Goal: Information Seeking & Learning: Understand process/instructions

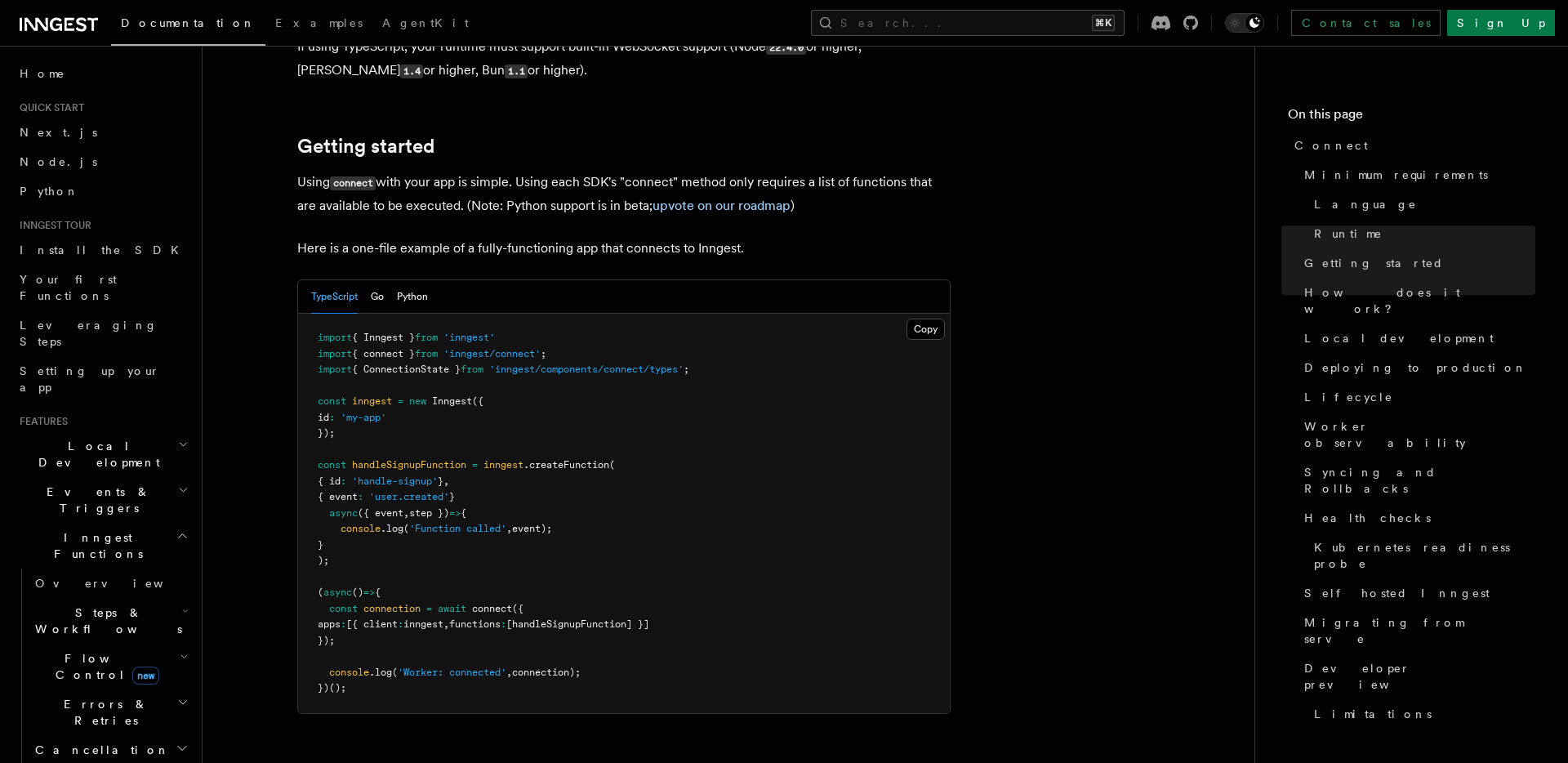
scroll to position [1022, 0]
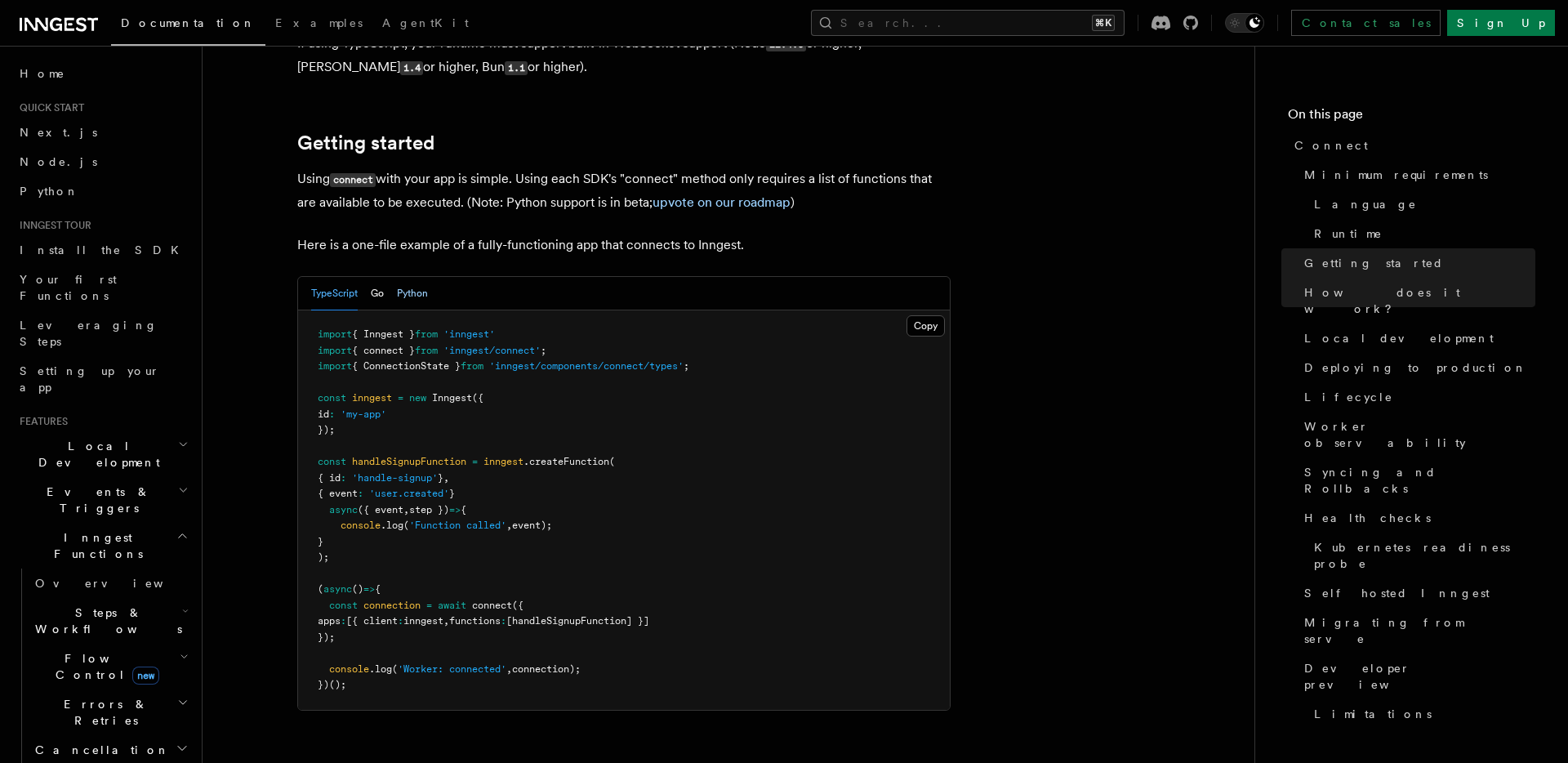
click at [413, 277] on button "Python" at bounding box center [412, 293] width 31 height 33
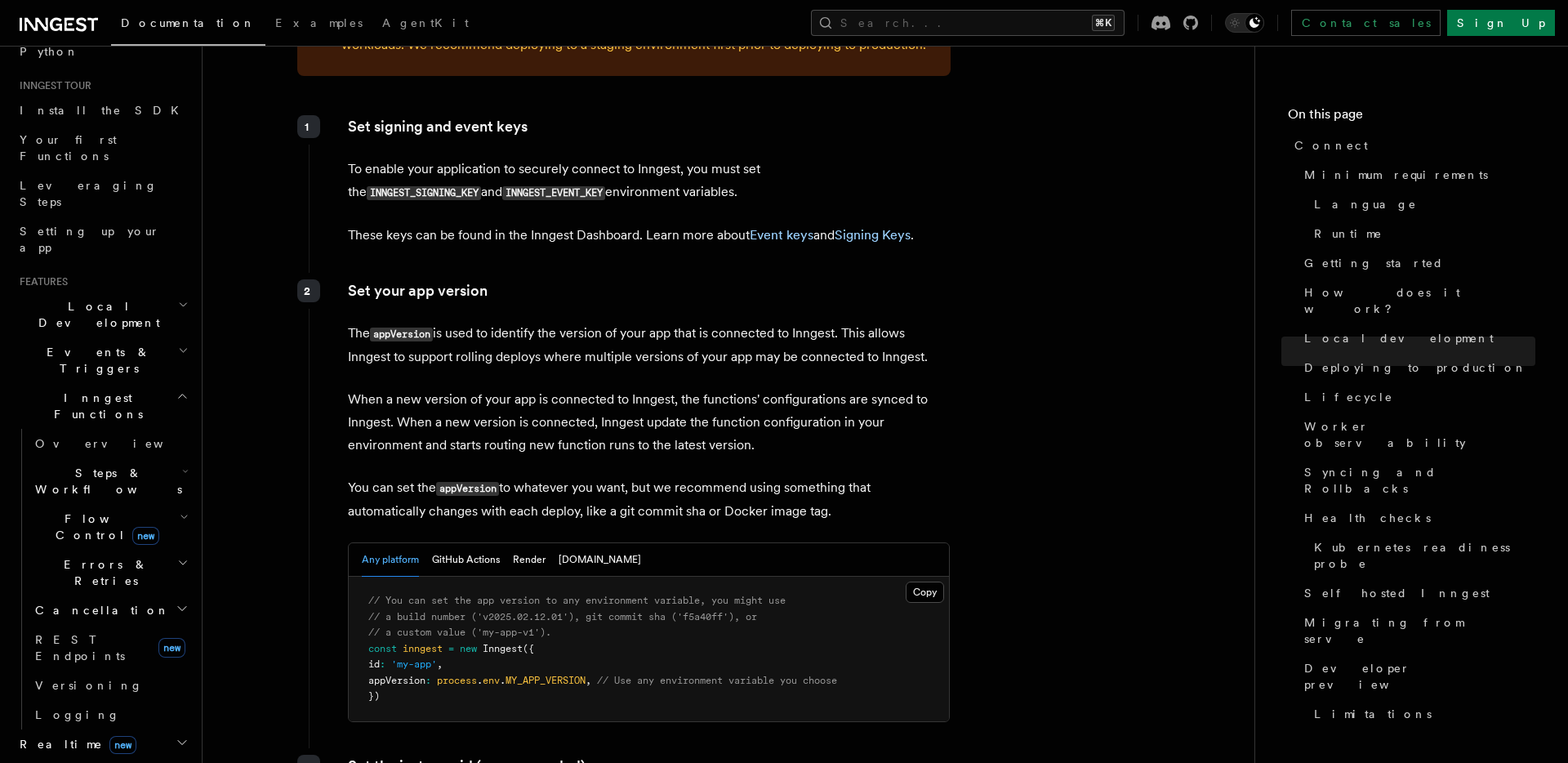
scroll to position [2380, 0]
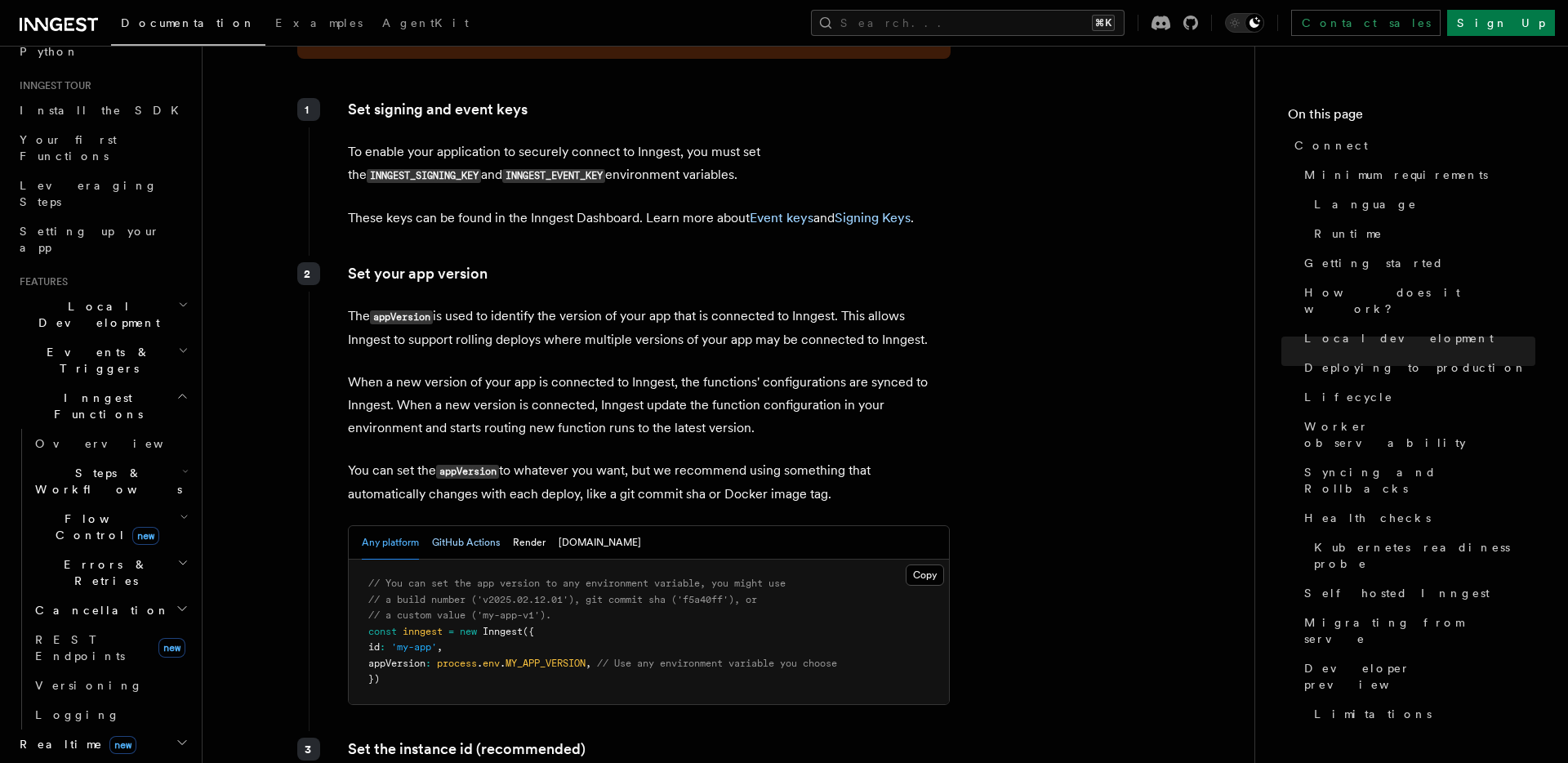
click at [484, 526] on button "GitHub Actions" at bounding box center [466, 542] width 68 height 33
click at [533, 526] on button "Render" at bounding box center [530, 542] width 32 height 33
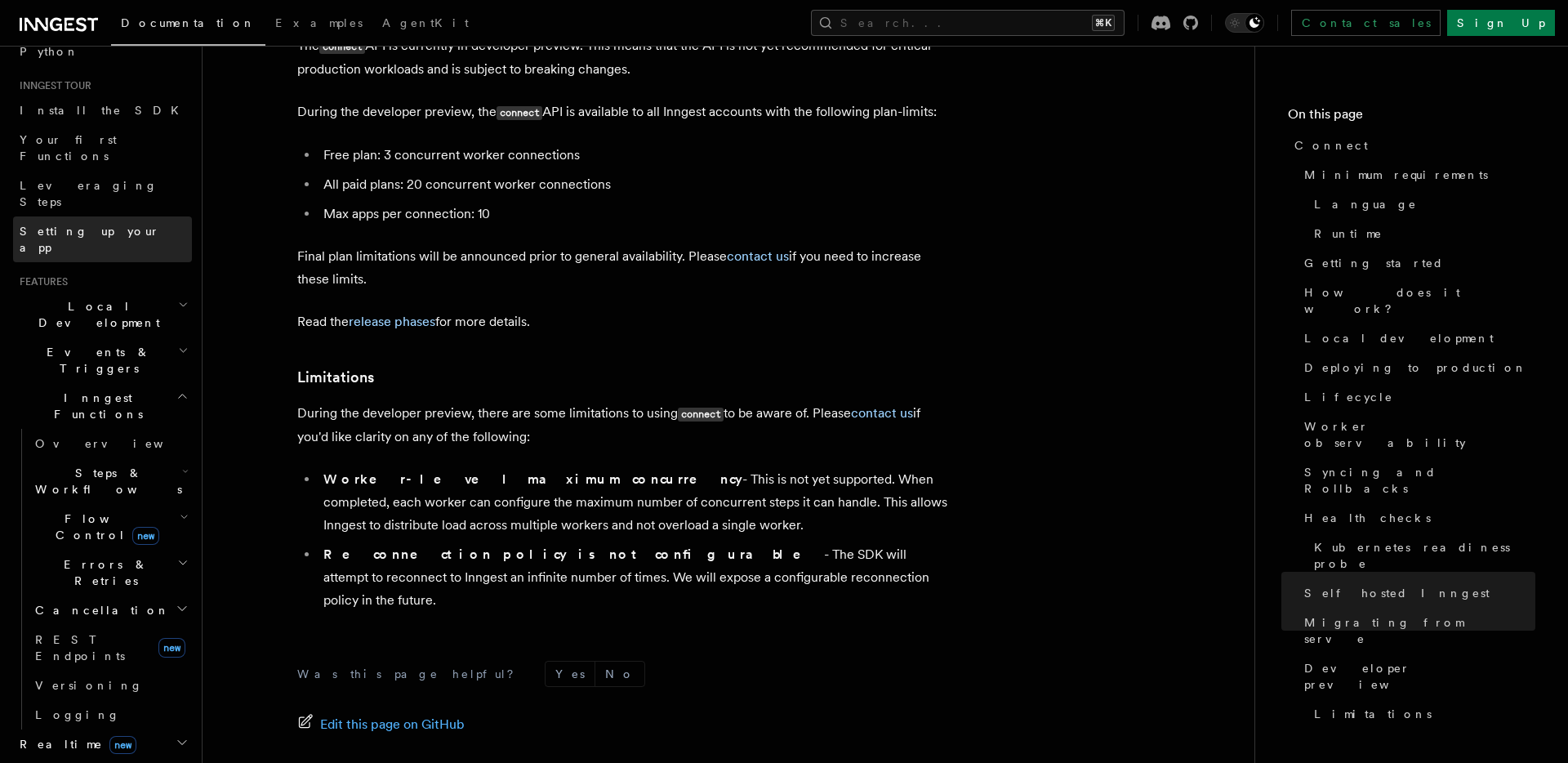
scroll to position [113, 0]
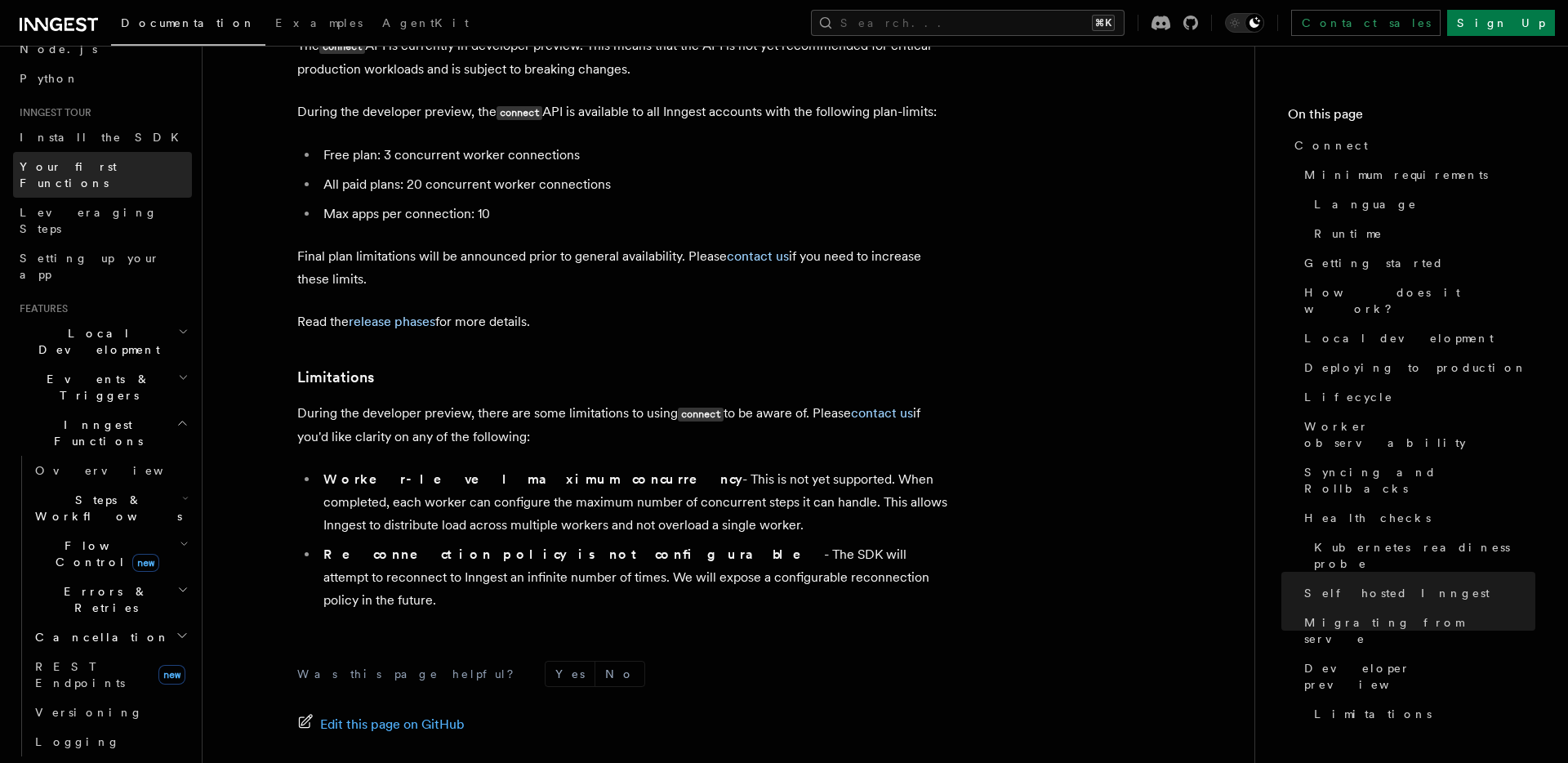
click at [97, 160] on span "Your first Functions" at bounding box center [69, 174] width 97 height 30
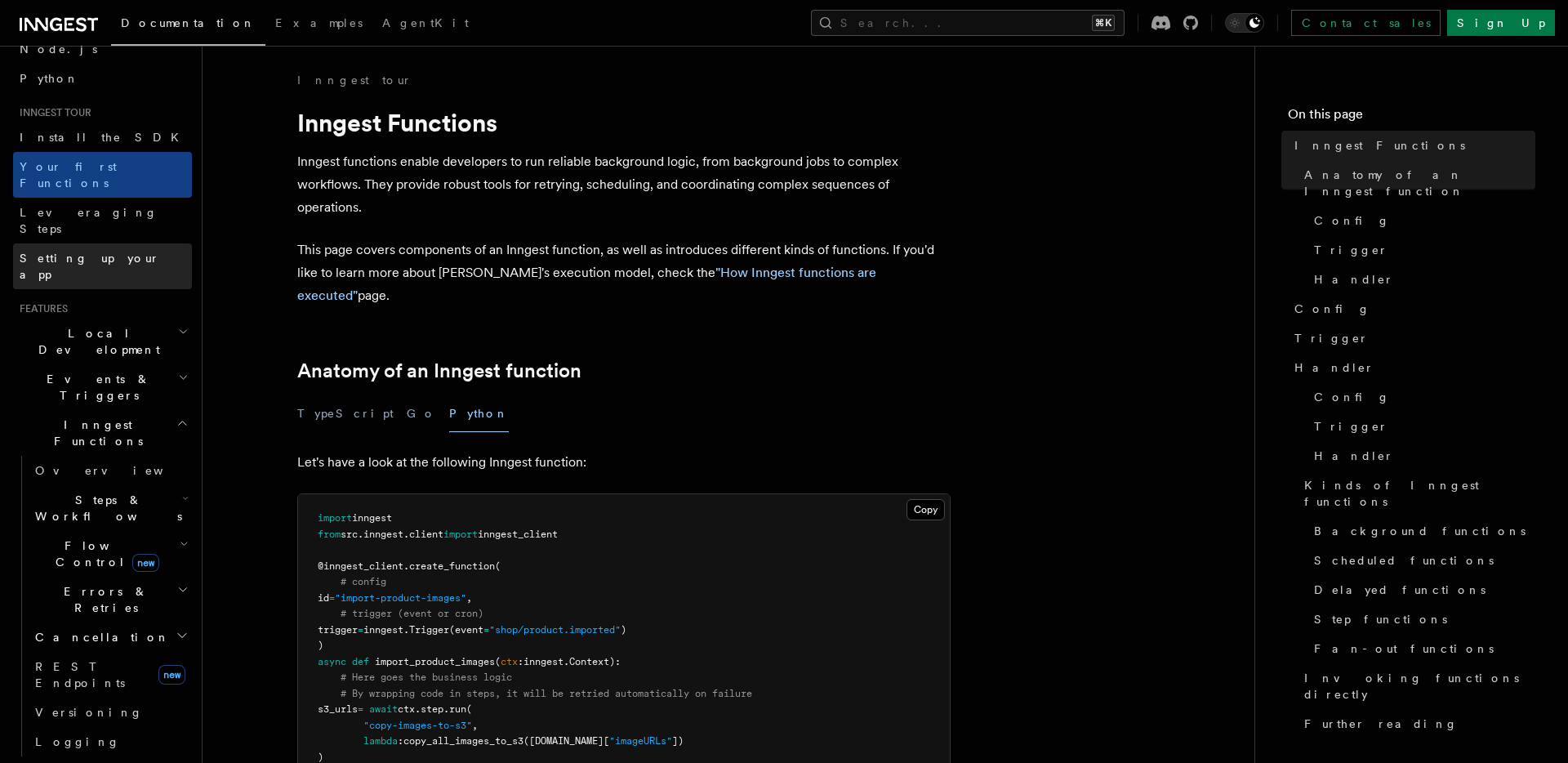
click at [100, 252] on span "Setting up your app" at bounding box center [90, 266] width 141 height 30
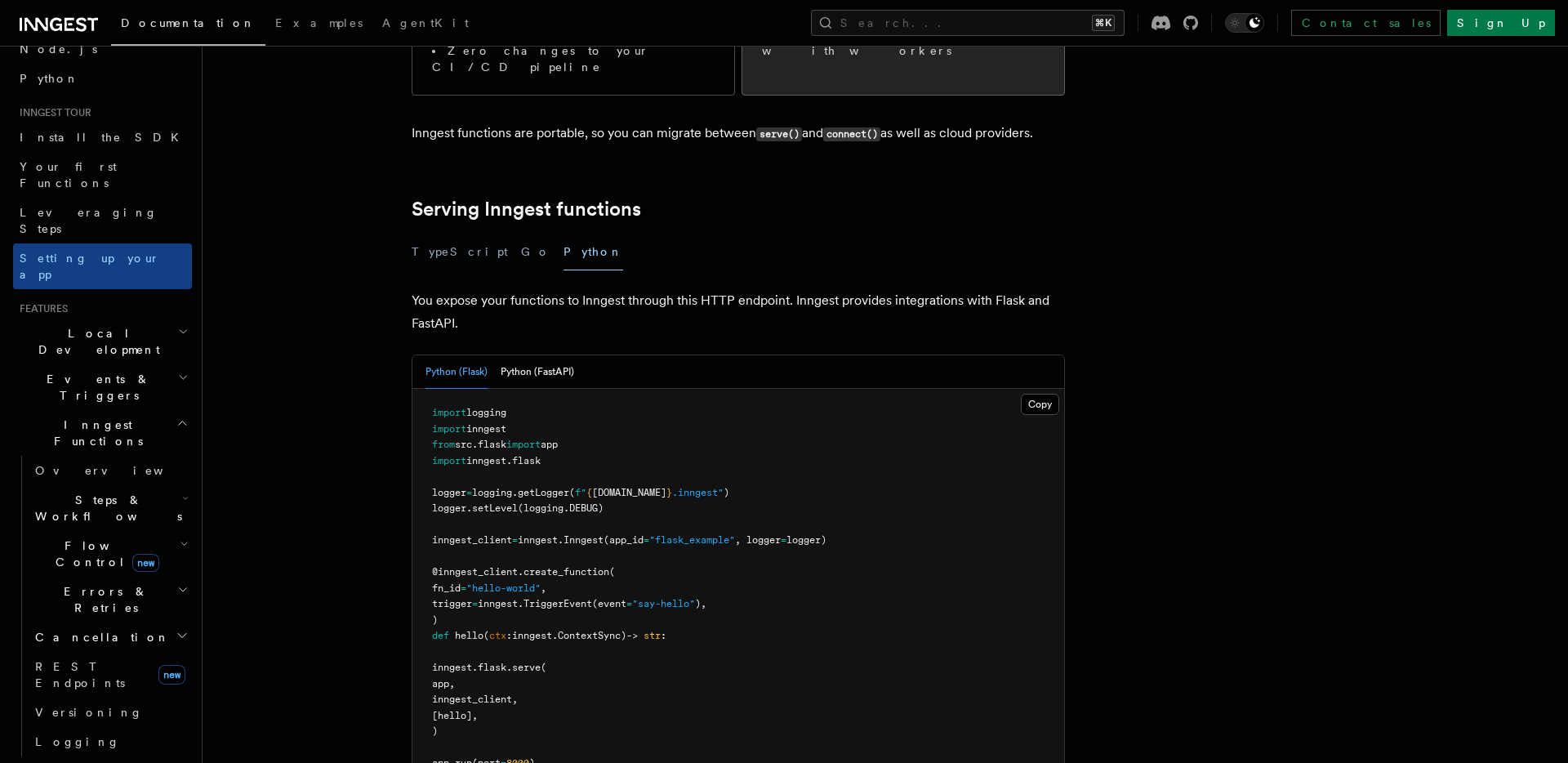
scroll to position [466, 0]
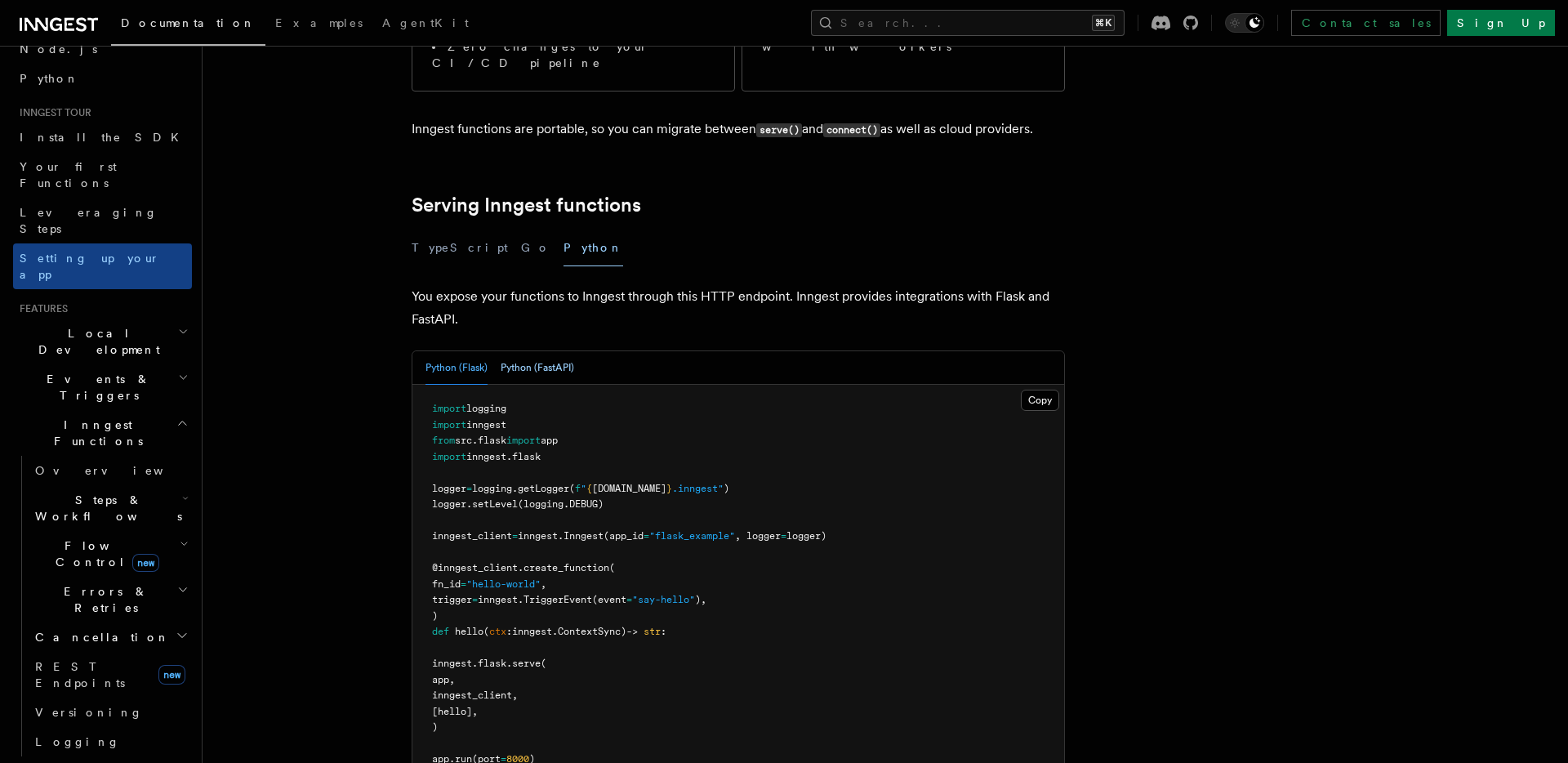
click at [529, 351] on button "Python (FastAPI)" at bounding box center [537, 367] width 73 height 33
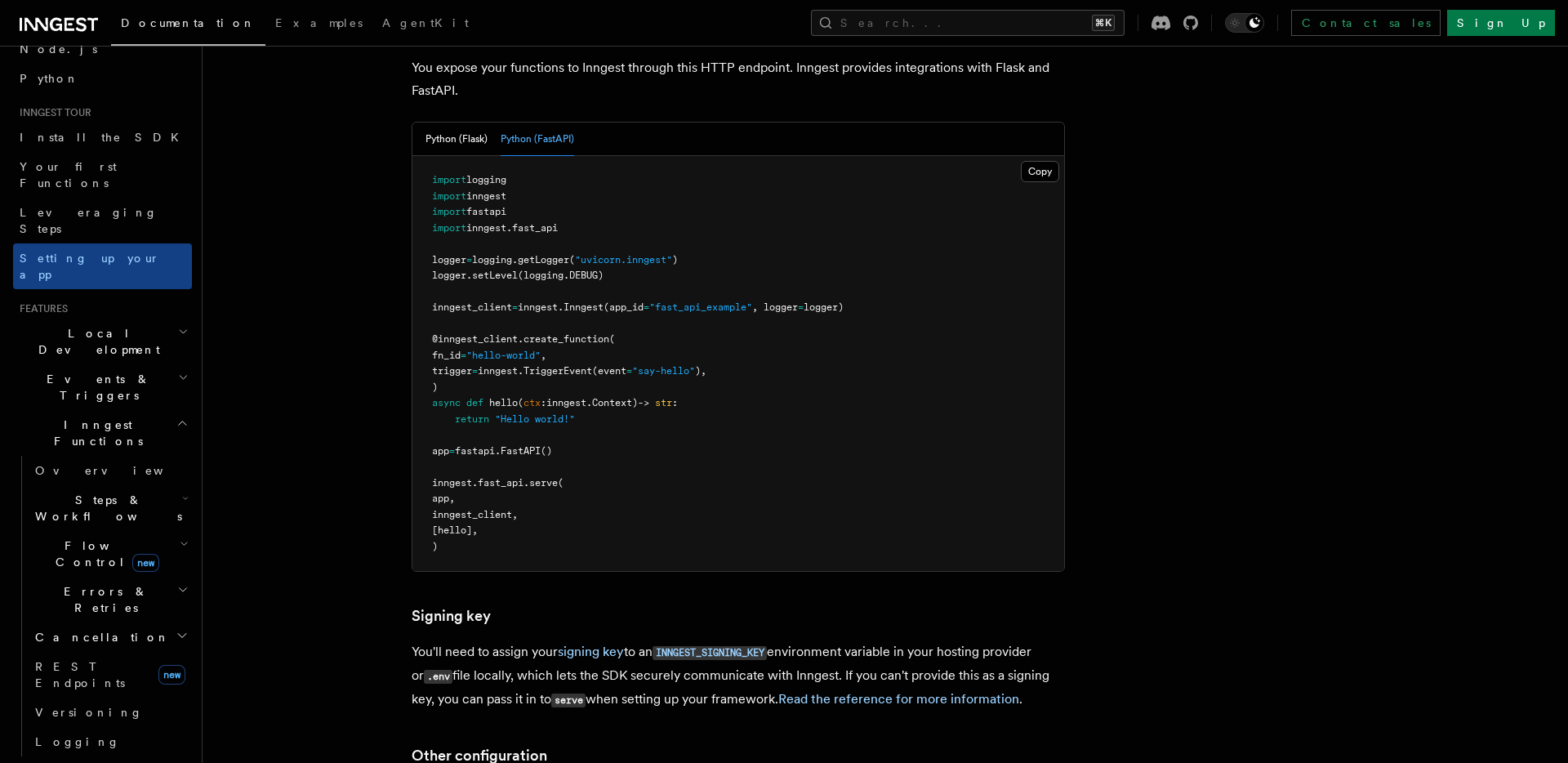
scroll to position [698, 0]
click at [1045, 158] on button "Copy Copied" at bounding box center [1040, 169] width 39 height 22
